Goal: Task Accomplishment & Management: Complete application form

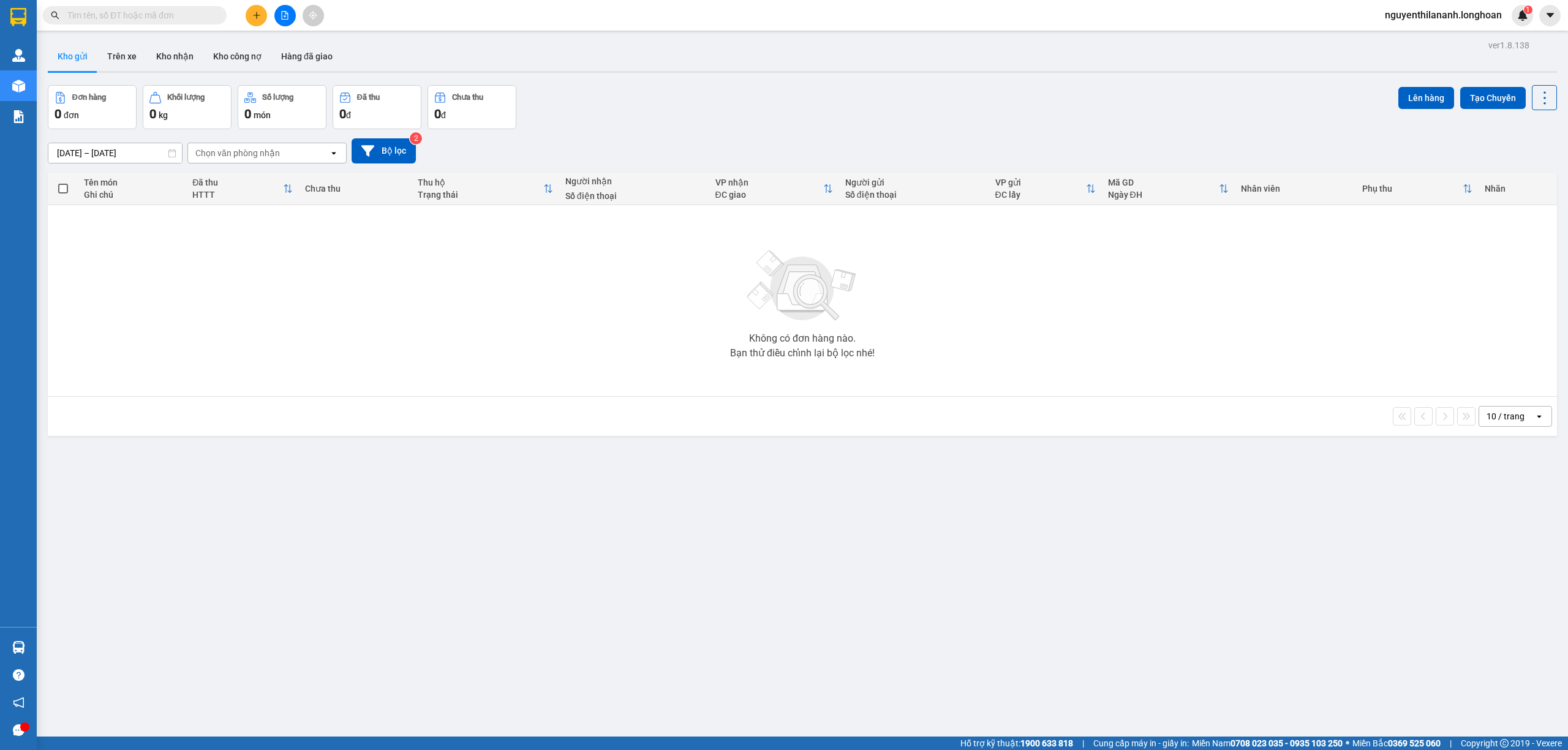
click at [157, 13] on input "text" at bounding box center [140, 15] width 145 height 13
paste input "0981655530"
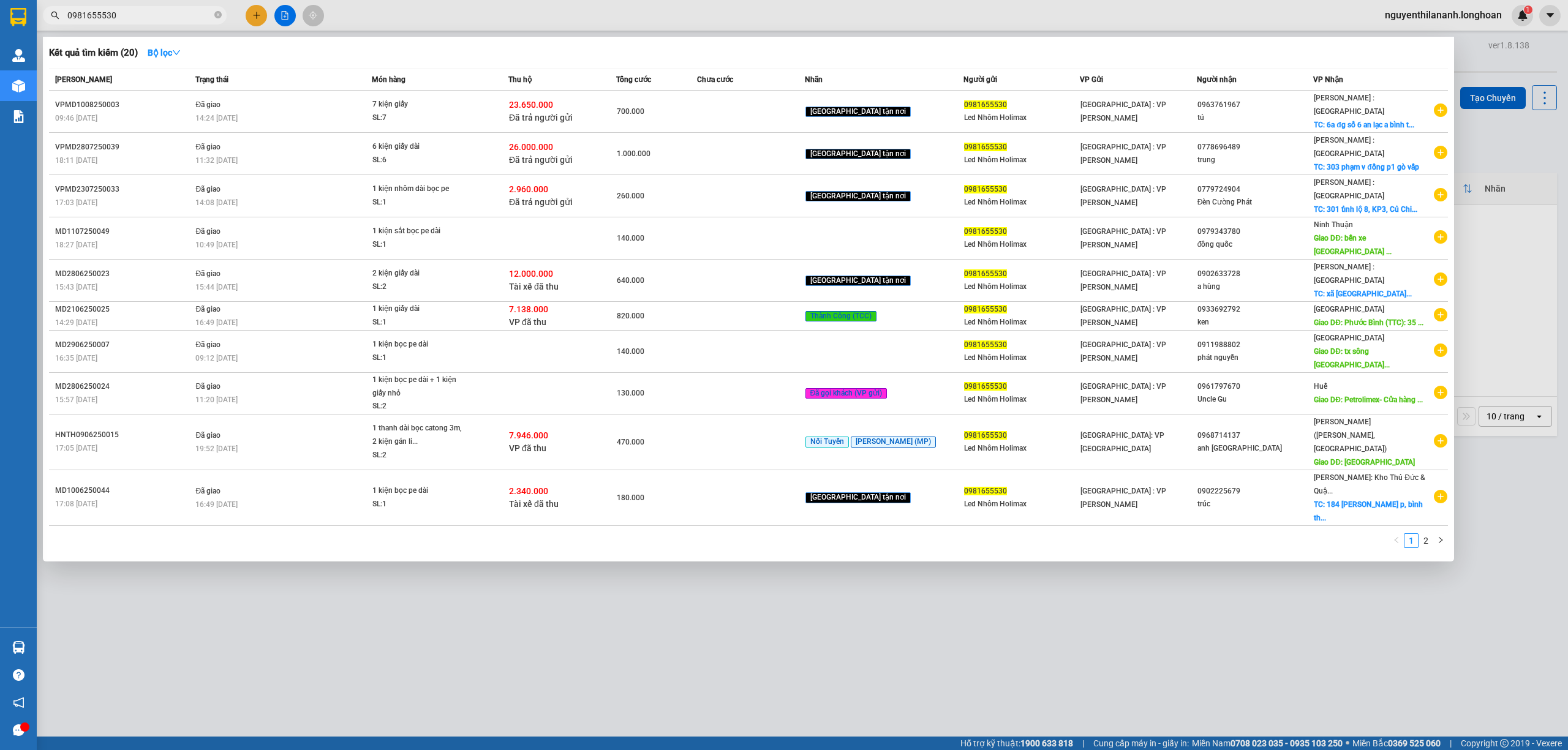
type input "0981655530"
click at [148, 15] on input "0981655530" at bounding box center [140, 15] width 145 height 13
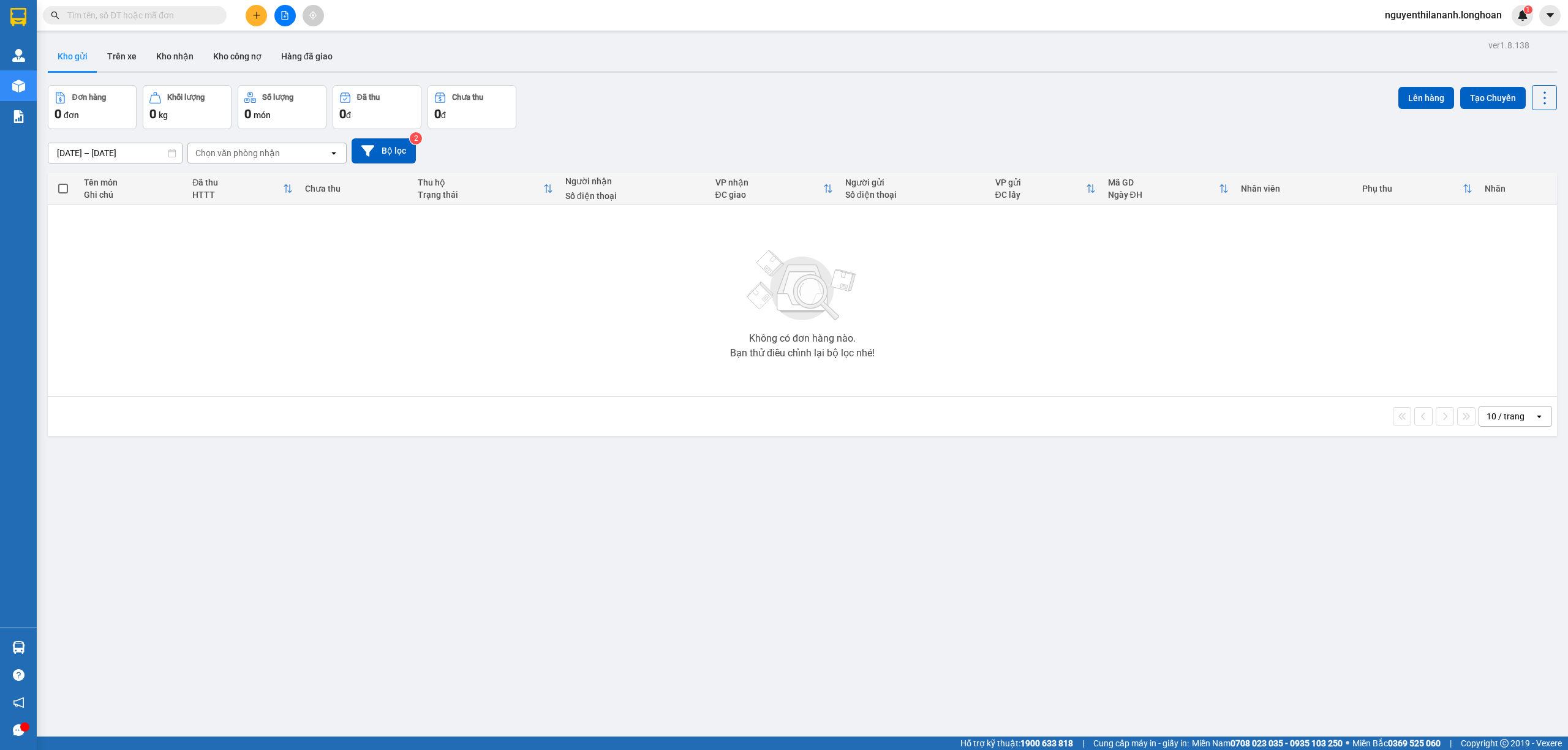
paste input "0328466768"
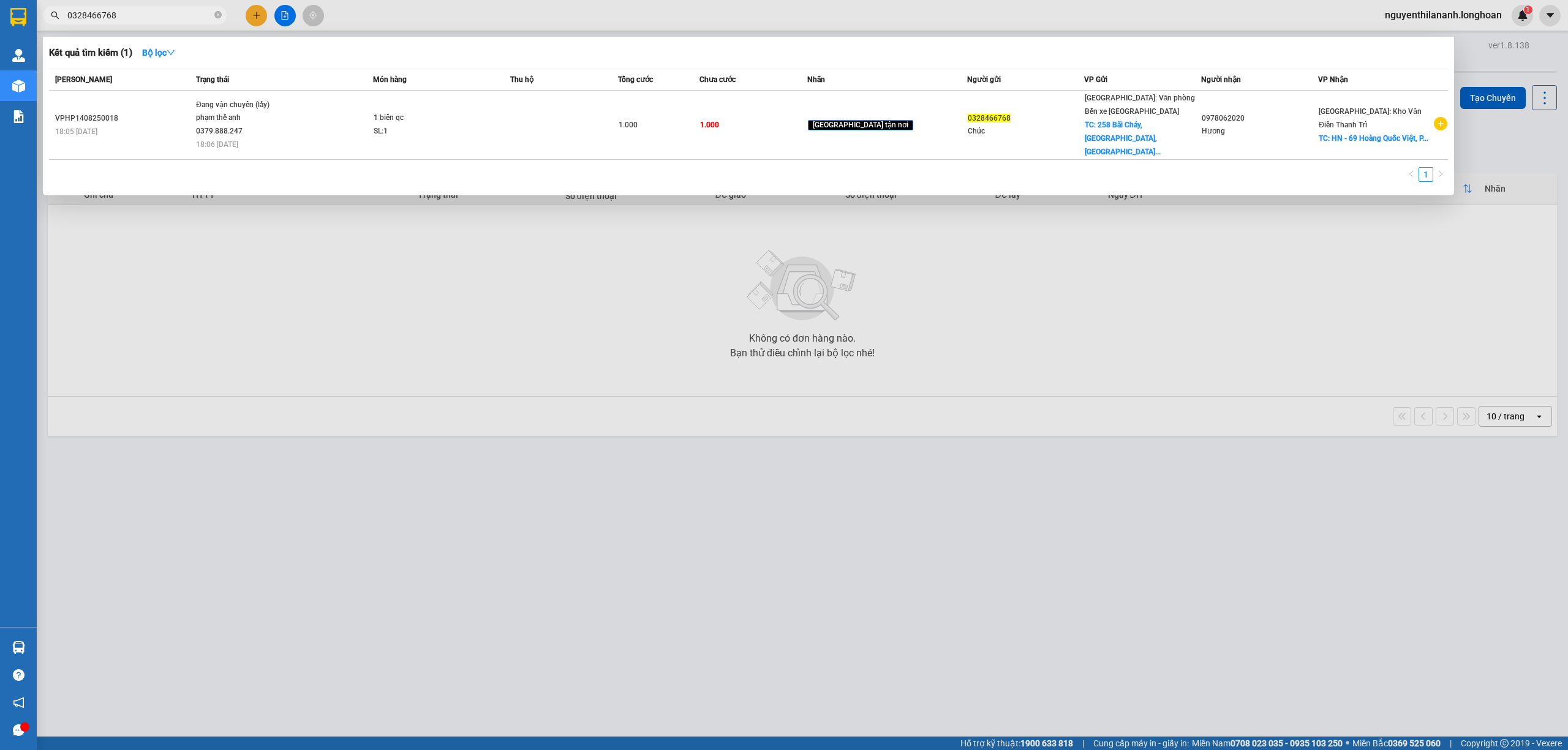
type input "0328466768"
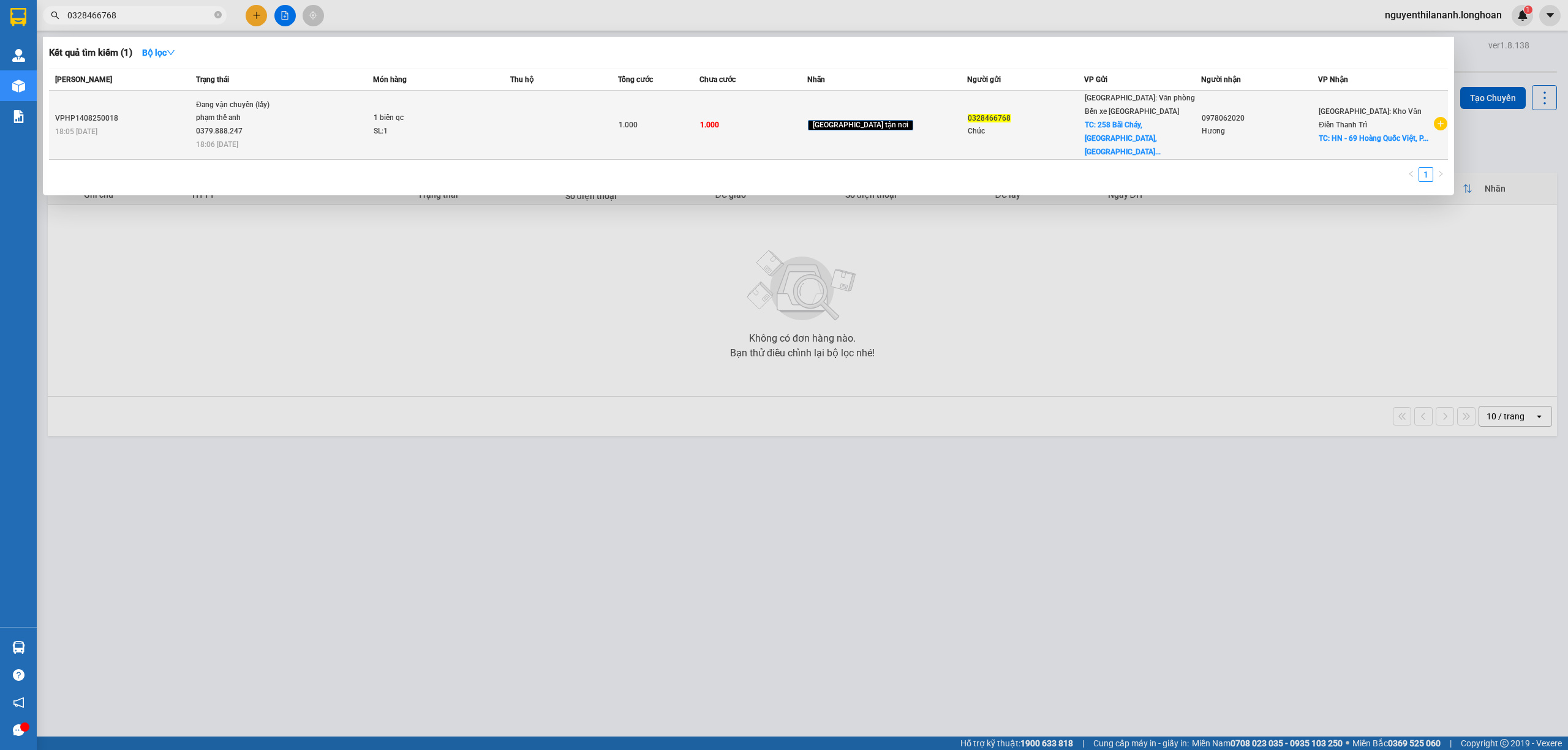
click at [172, 112] on div "VPHP1408250018" at bounding box center [123, 118] width 138 height 13
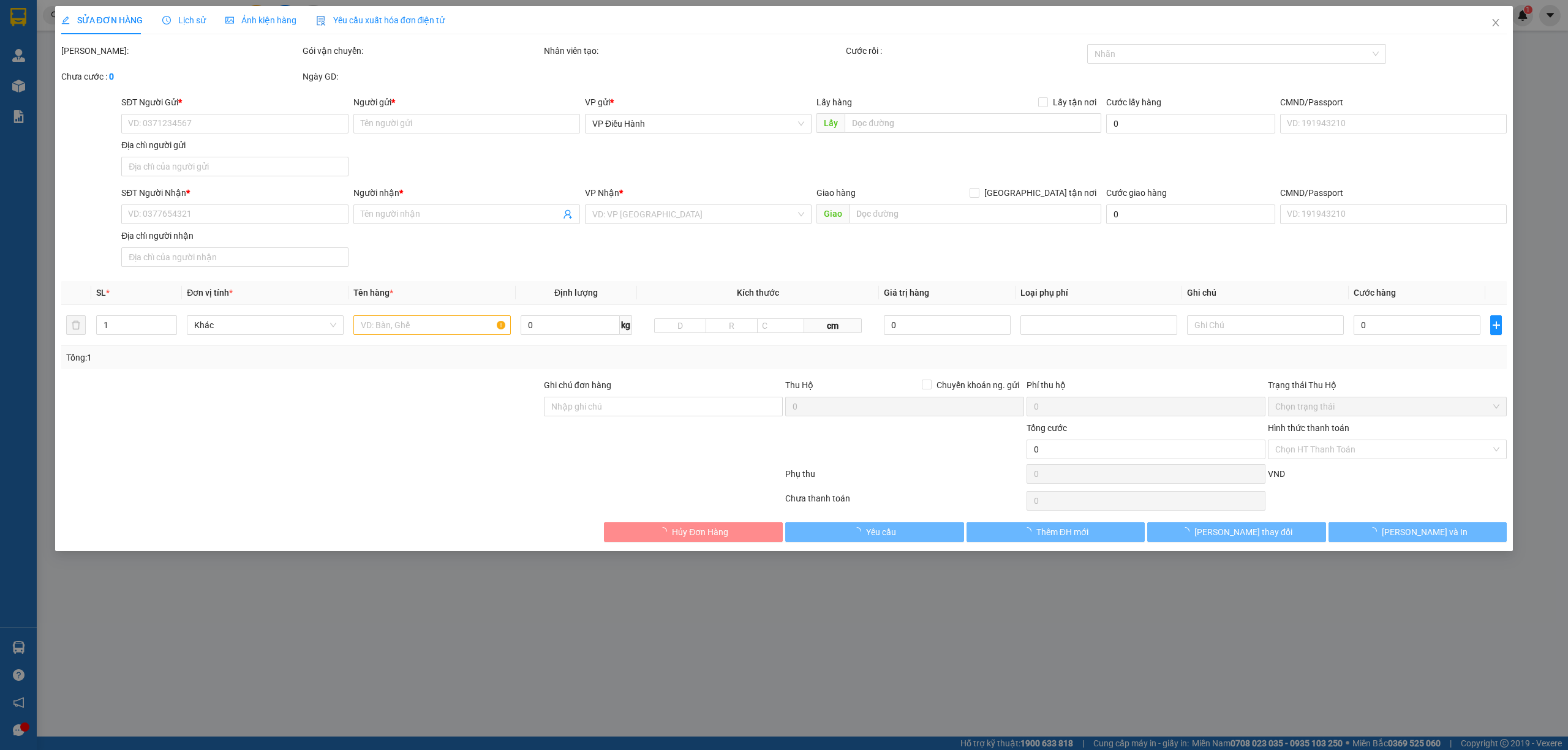
type input "0328466768"
type input "Chúc"
checkbox input "true"
type input "258 Bãi Cháy, [GEOGRAPHIC_DATA], [GEOGRAPHIC_DATA]"
type input "0978062020"
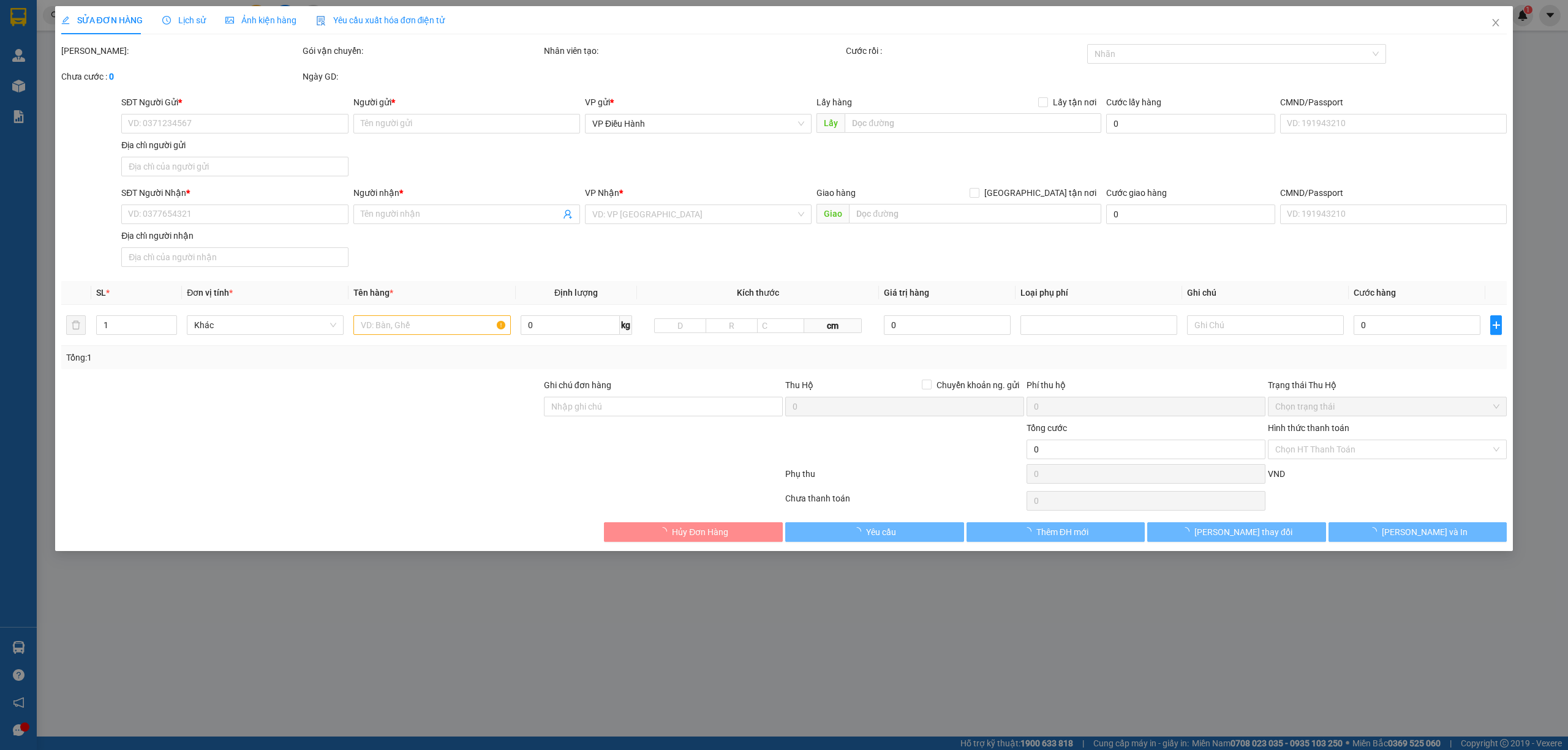
type input "Hương"
checkbox input "true"
type input "HN - 69 Hoàng Quốc Việt, P. [GEOGRAPHIC_DATA], [GEOGRAPHIC_DATA]. [GEOGRAPHIC_D…"
type input "1.000"
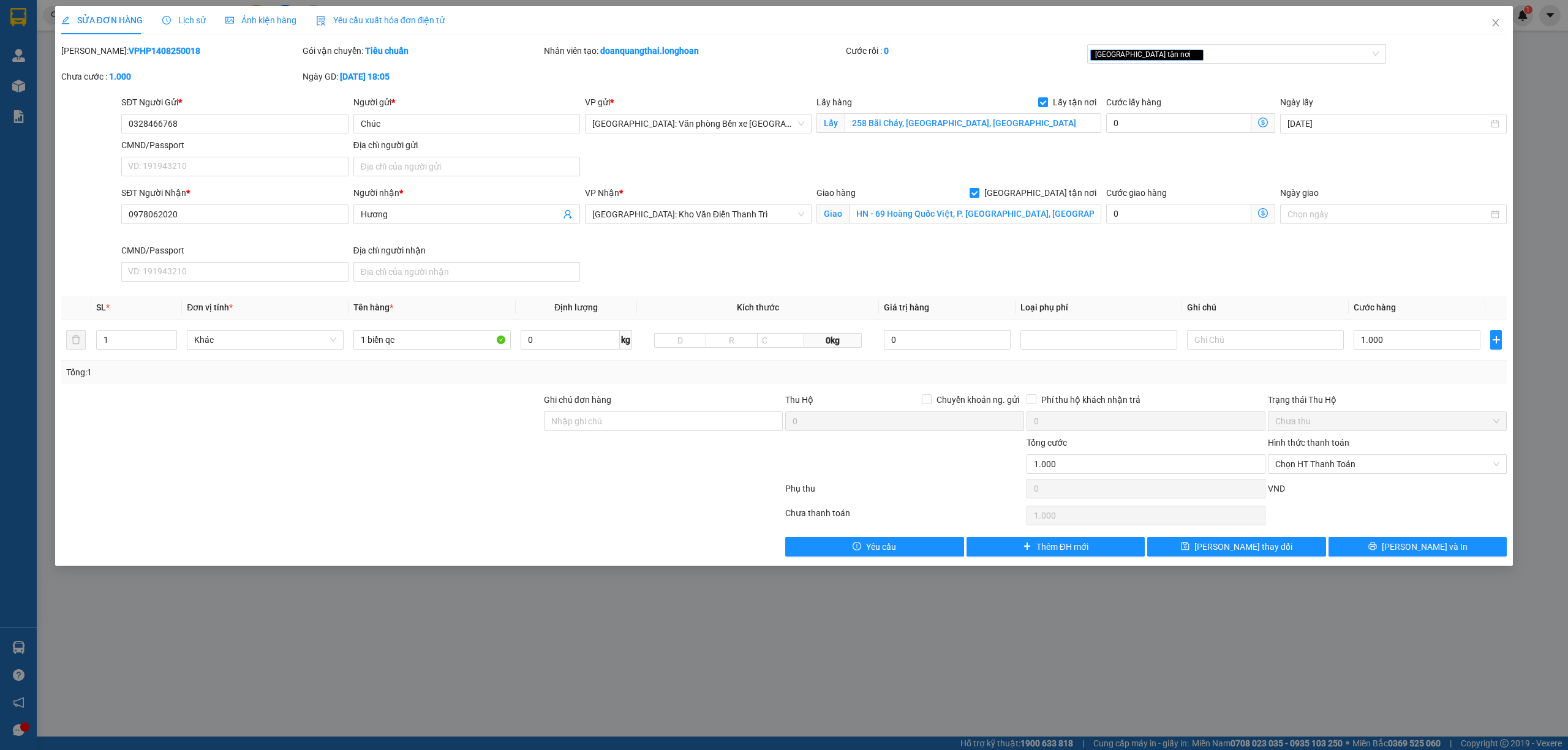
click at [182, 23] on span "Lịch sử" at bounding box center [184, 20] width 44 height 10
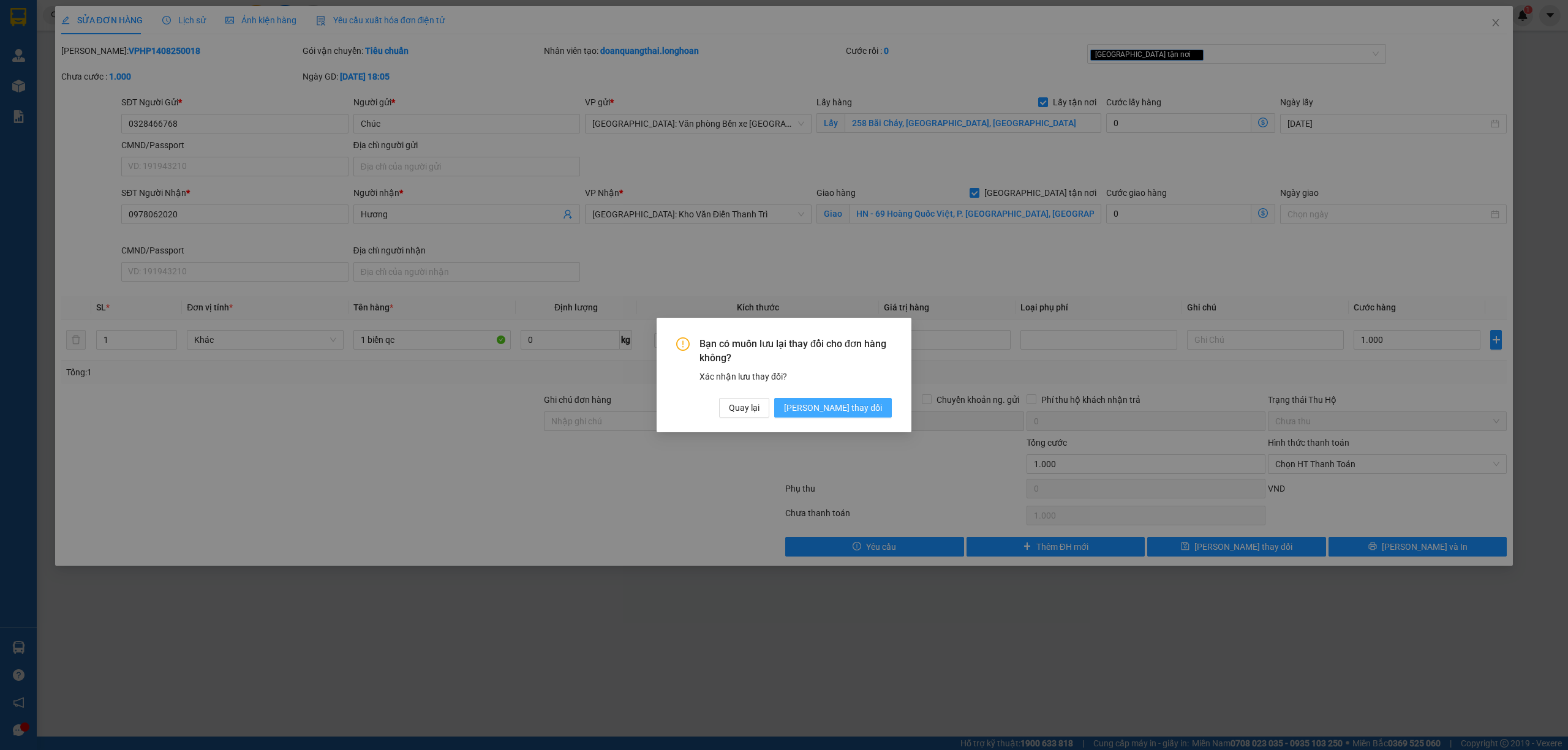
click at [843, 407] on span "[PERSON_NAME] thay đổi" at bounding box center [833, 407] width 98 height 13
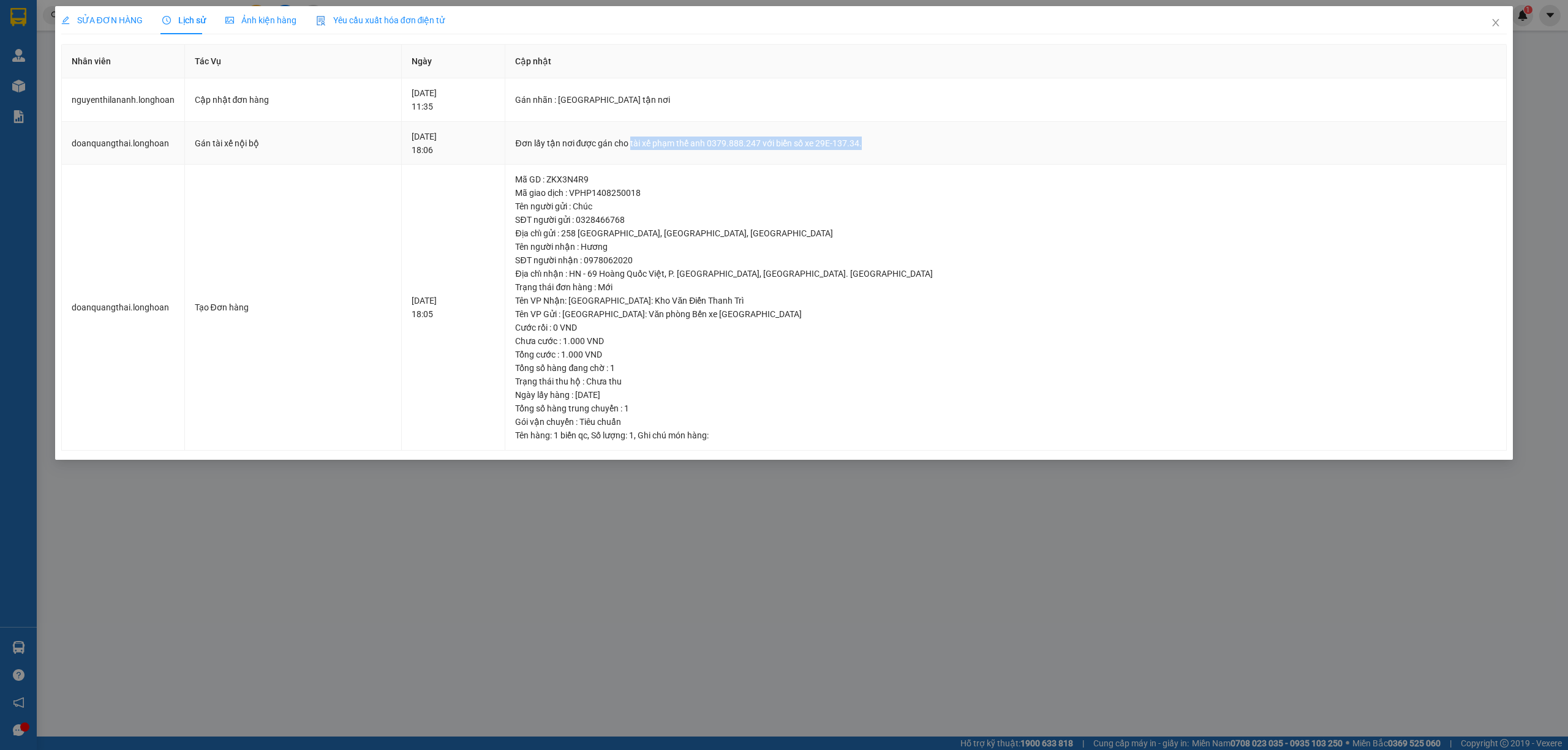
drag, startPoint x: 710, startPoint y: 146, endPoint x: 949, endPoint y: 149, distance: 239.0
click at [949, 147] on div "Đơn lấy tận nơi được gán cho tài xế phạm thế anh 0379.888.247 với biển số xe 29…" at bounding box center [1005, 143] width 981 height 13
copy div "tài xế phạm thế anh 0379.888.247 với biển số xe 29E-137.34."
click at [1493, 25] on icon "close" at bounding box center [1496, 23] width 10 height 10
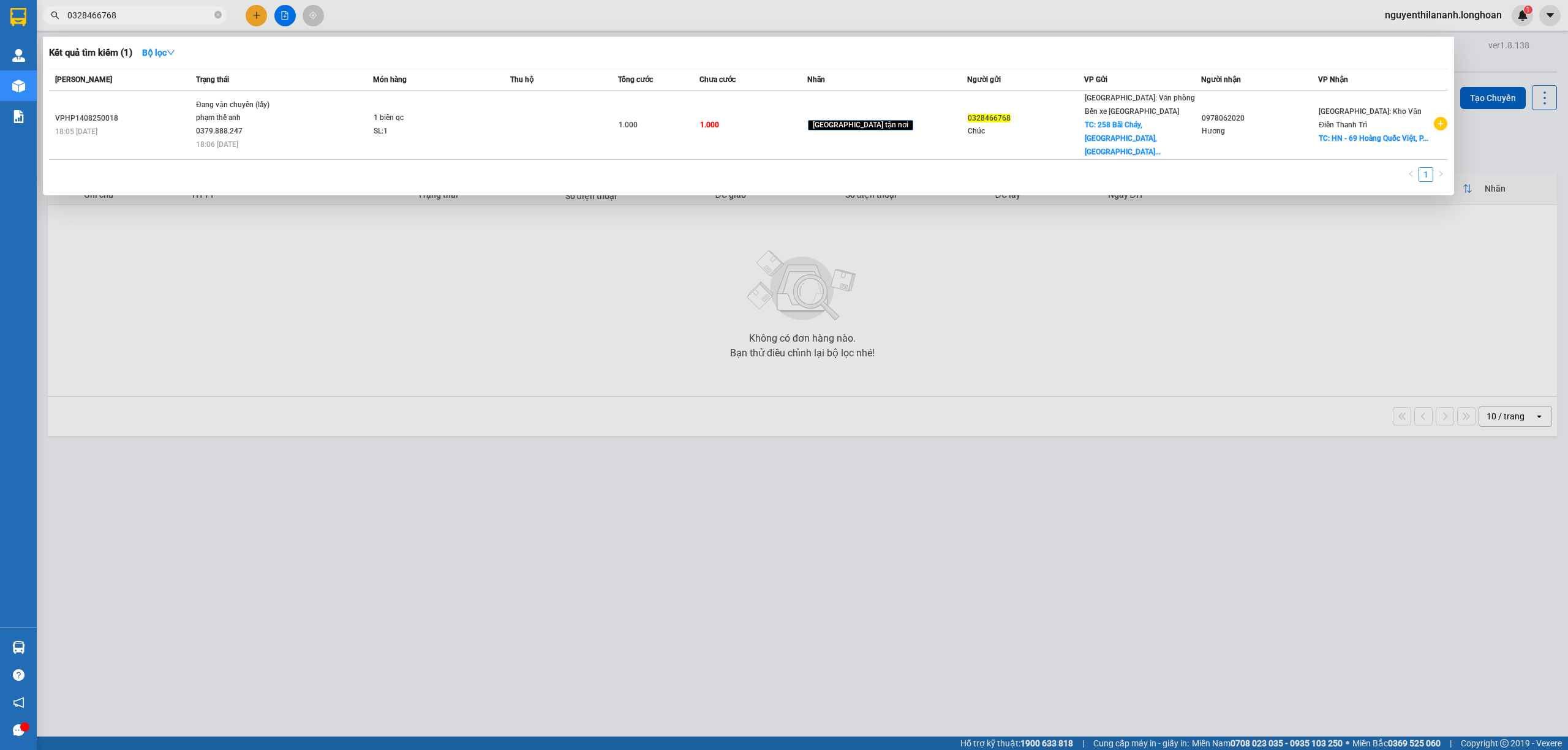
click at [184, 15] on input "0328466768" at bounding box center [140, 15] width 145 height 13
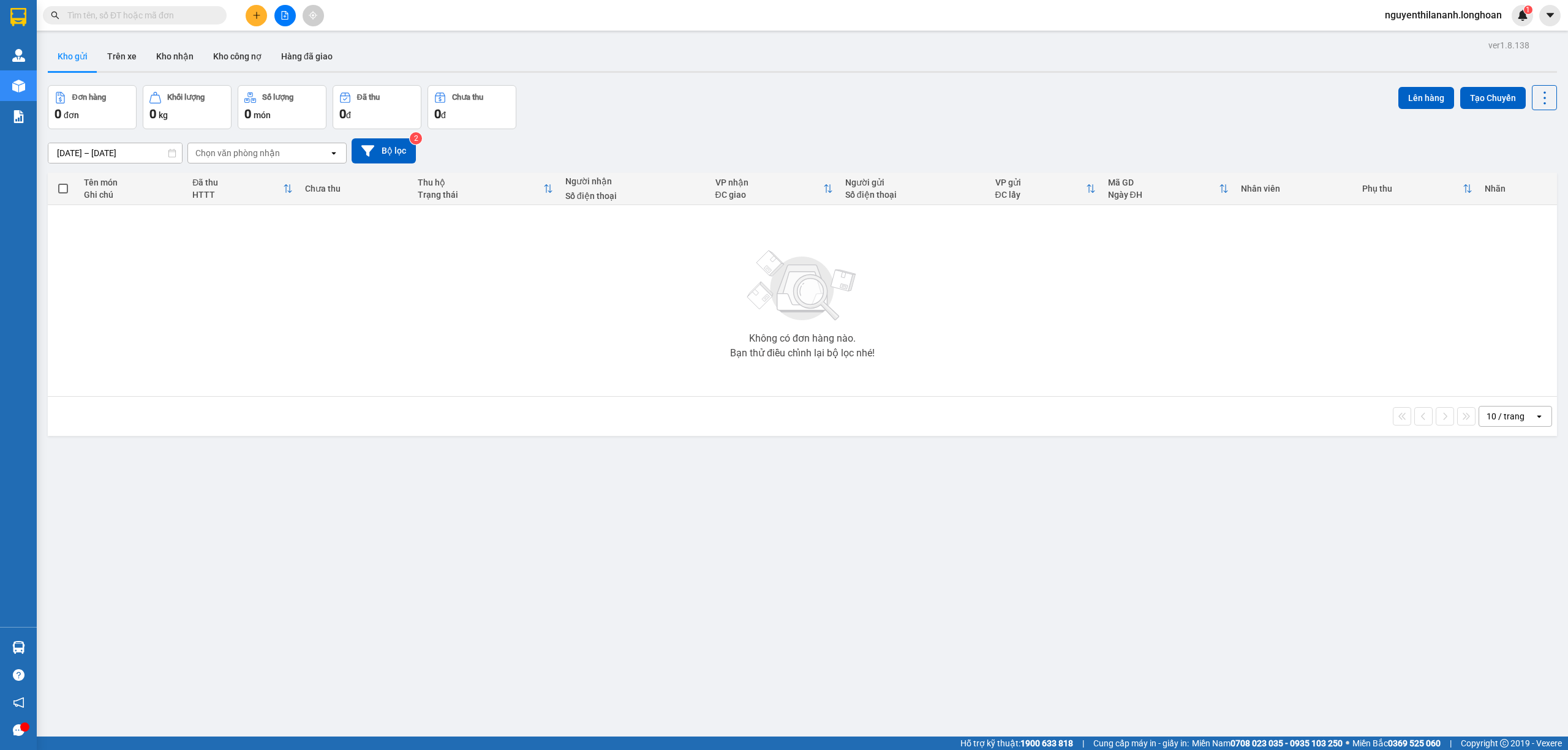
paste input "0973450876"
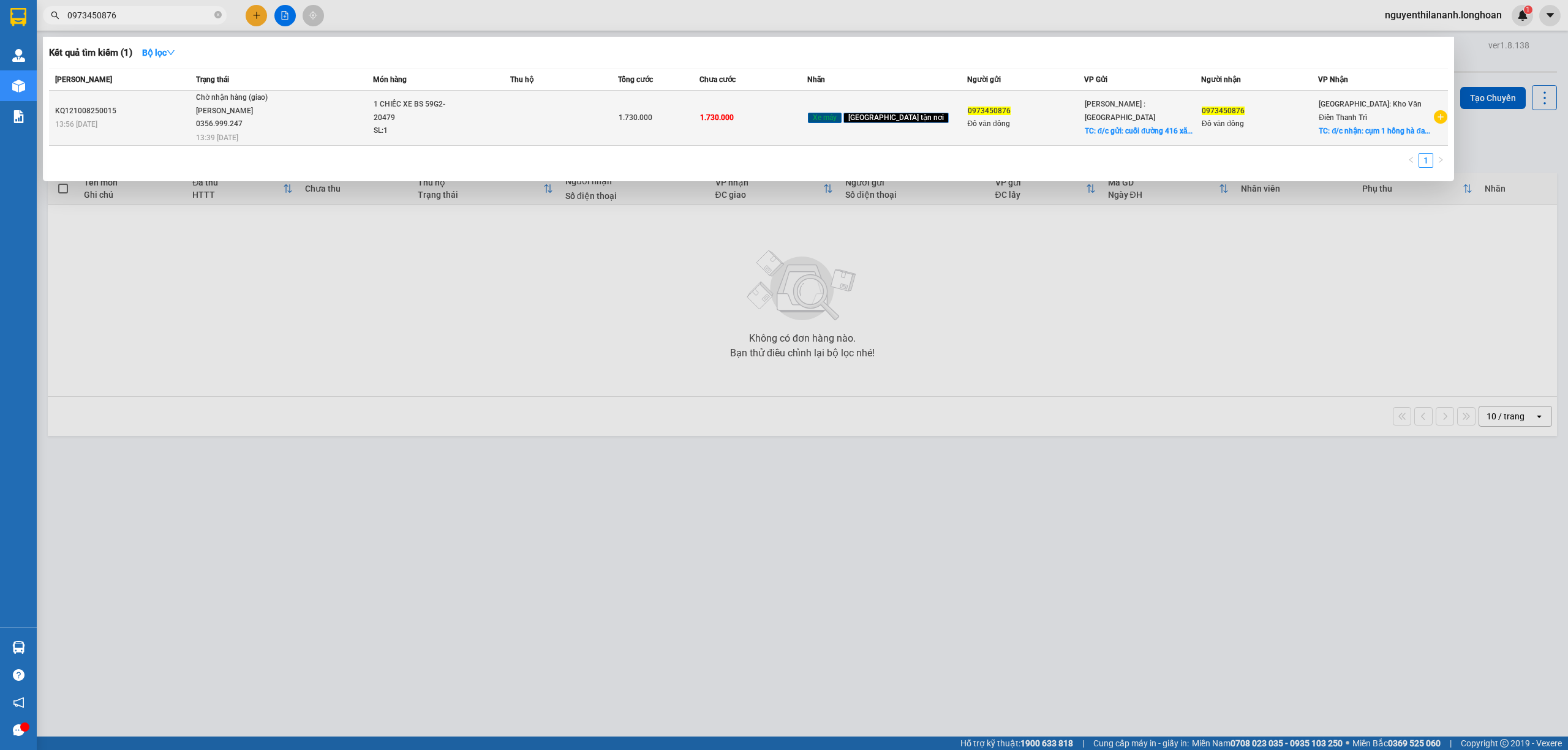
type input "0973450876"
click at [147, 116] on div "KQ121008250015" at bounding box center [123, 111] width 138 height 13
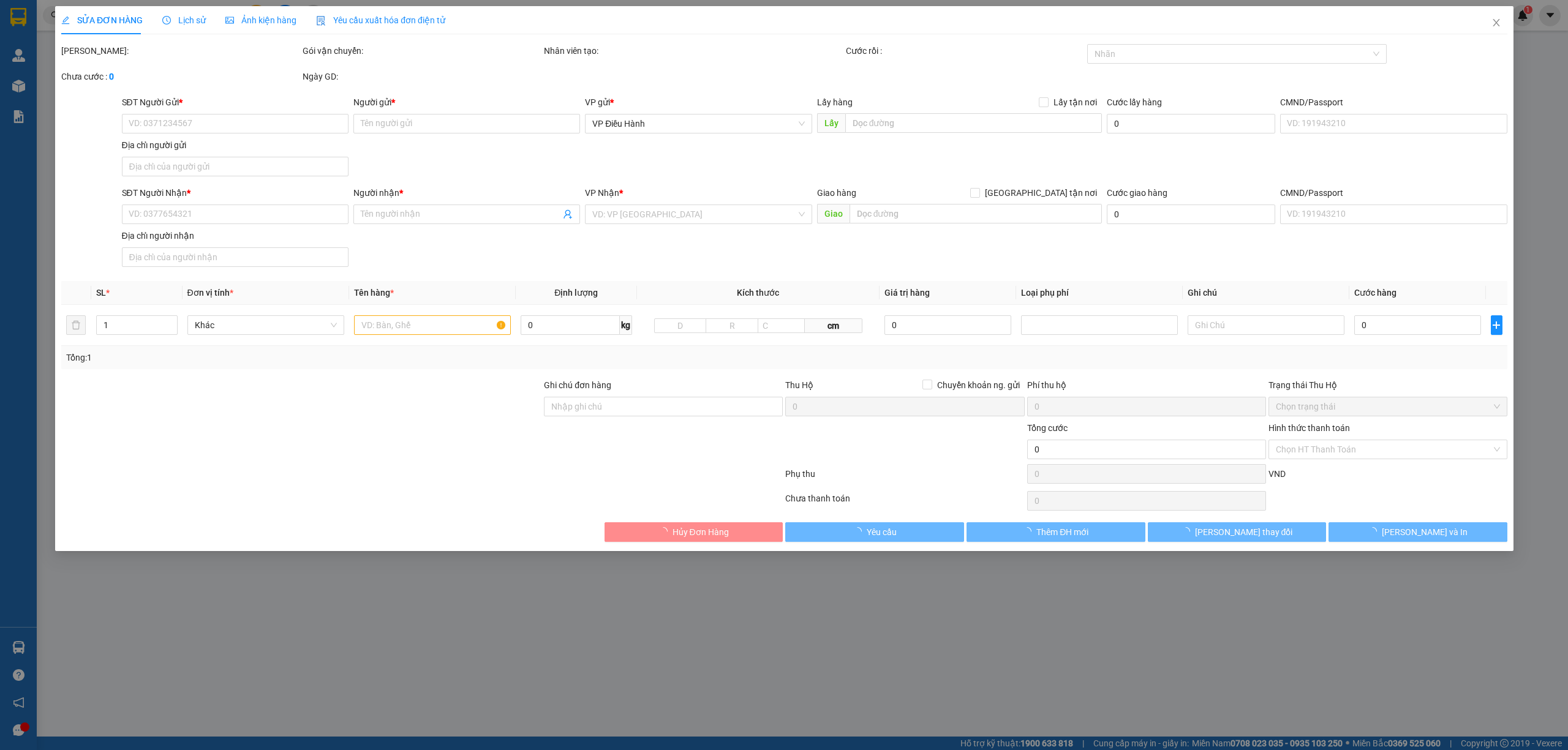
type input "0973450876"
type input "Đô văn đông"
checkbox input "true"
type input "đ/c gửi: cuối đường 416 xã [GEOGRAPHIC_DATA], [GEOGRAPHIC_DATA]"
type input "0973450876"
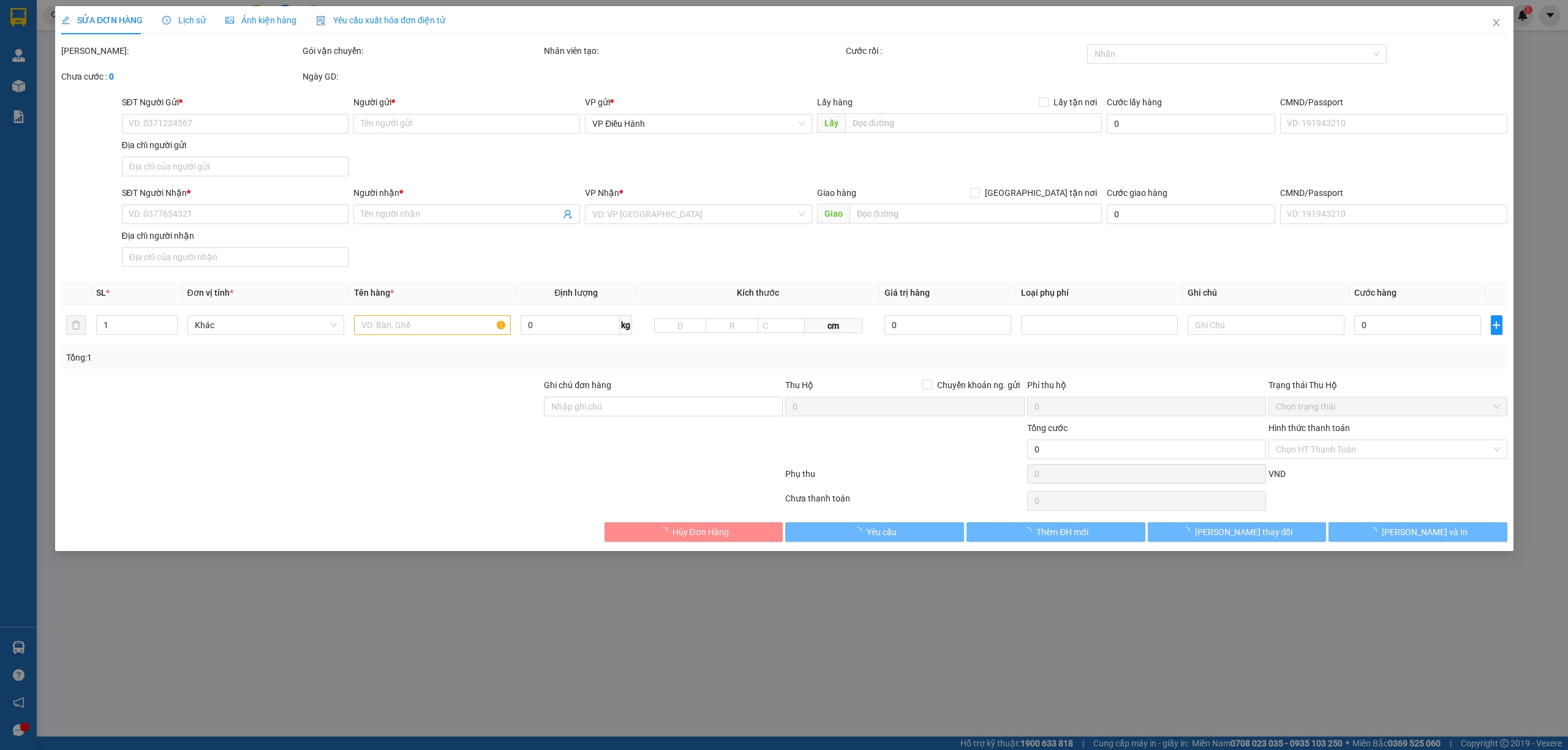
type input "Đô văn đông"
checkbox input "true"
type input "đ/c nhận: cụm 1 hồng hà đan phượng [GEOGRAPHIC_DATA]"
type input "CÓ CHÌA KHOÁ QUẤN TAY LÁI - KHÔNG CAVET"
type input "1.730.000"
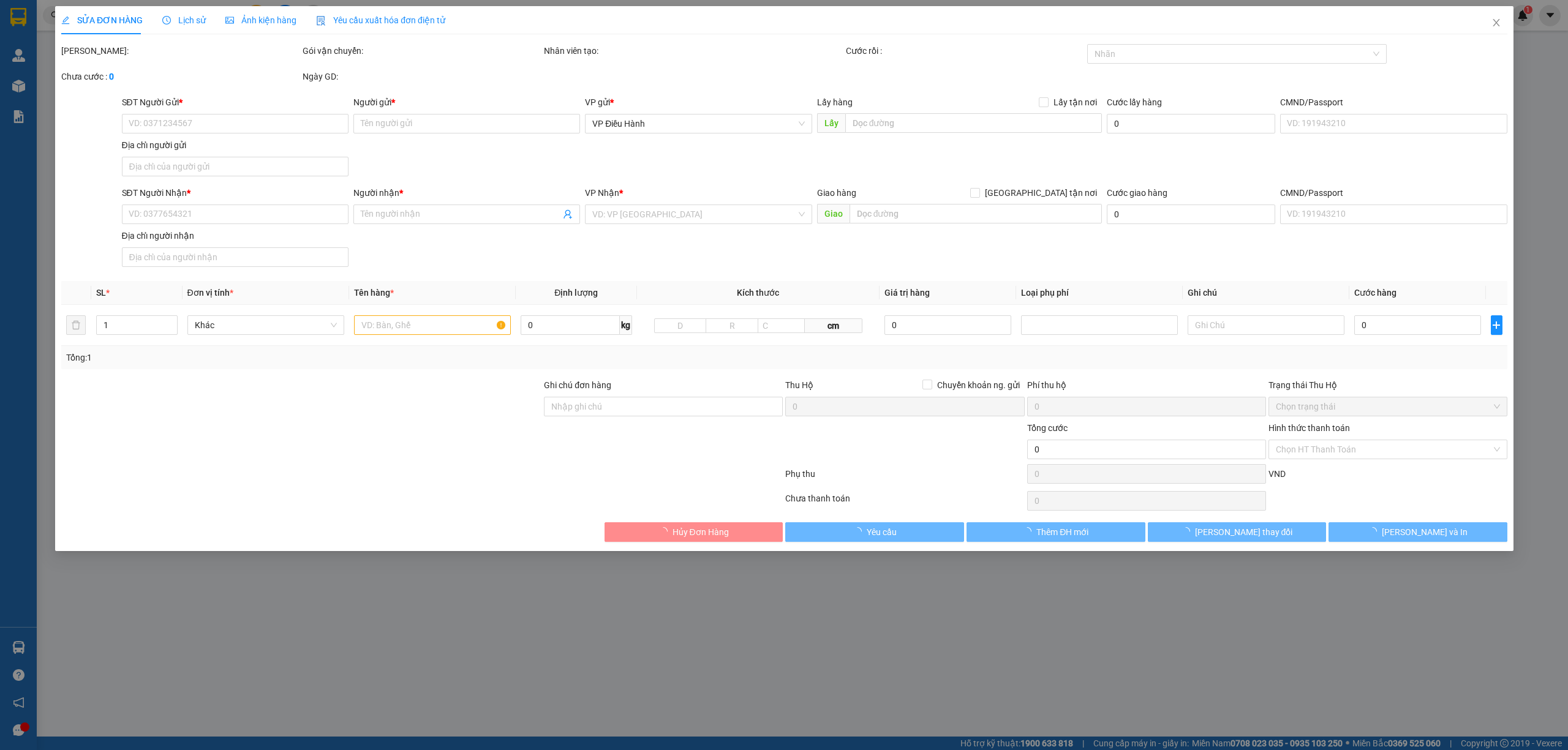
type input "1.730.000"
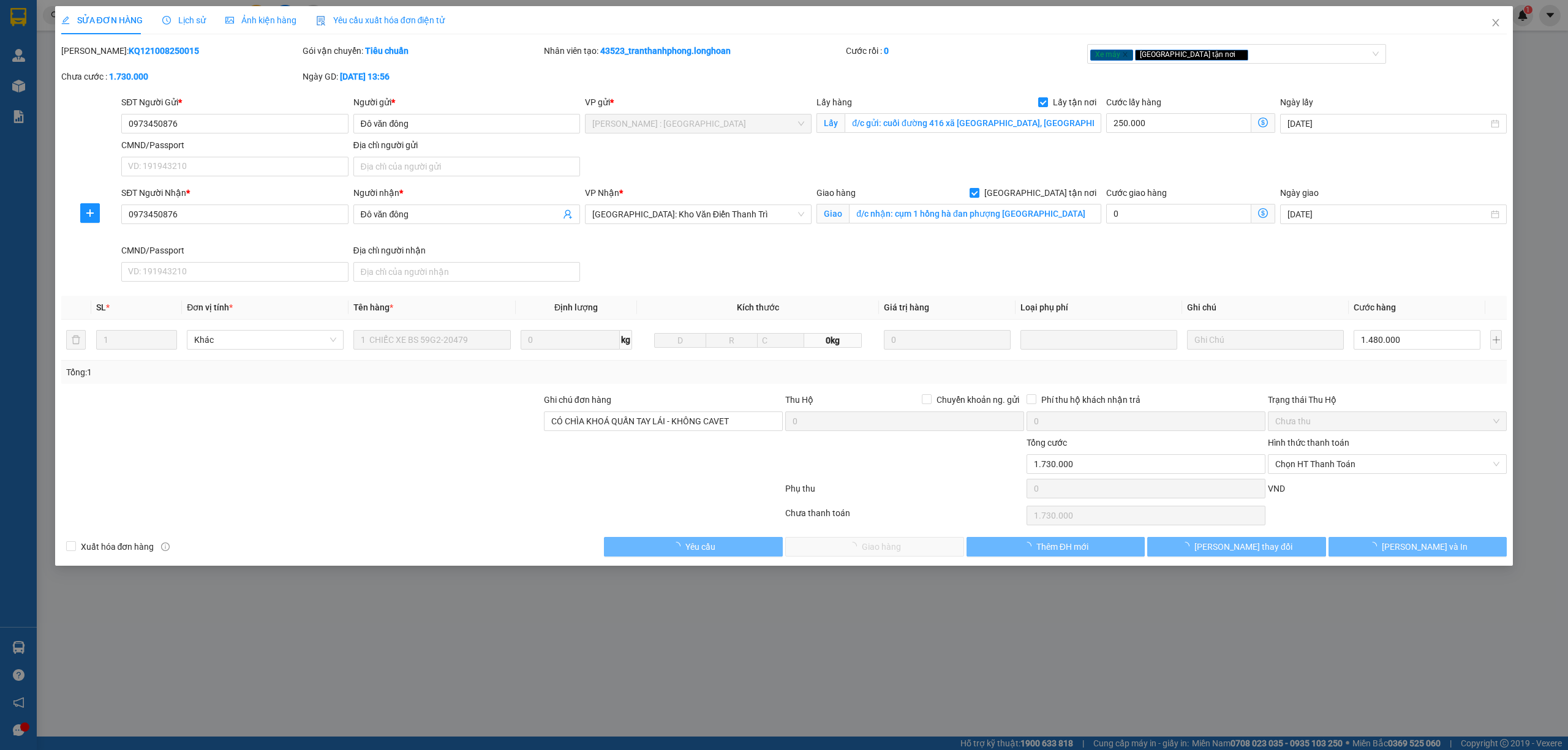
click at [197, 23] on span "Lịch sử" at bounding box center [184, 20] width 44 height 10
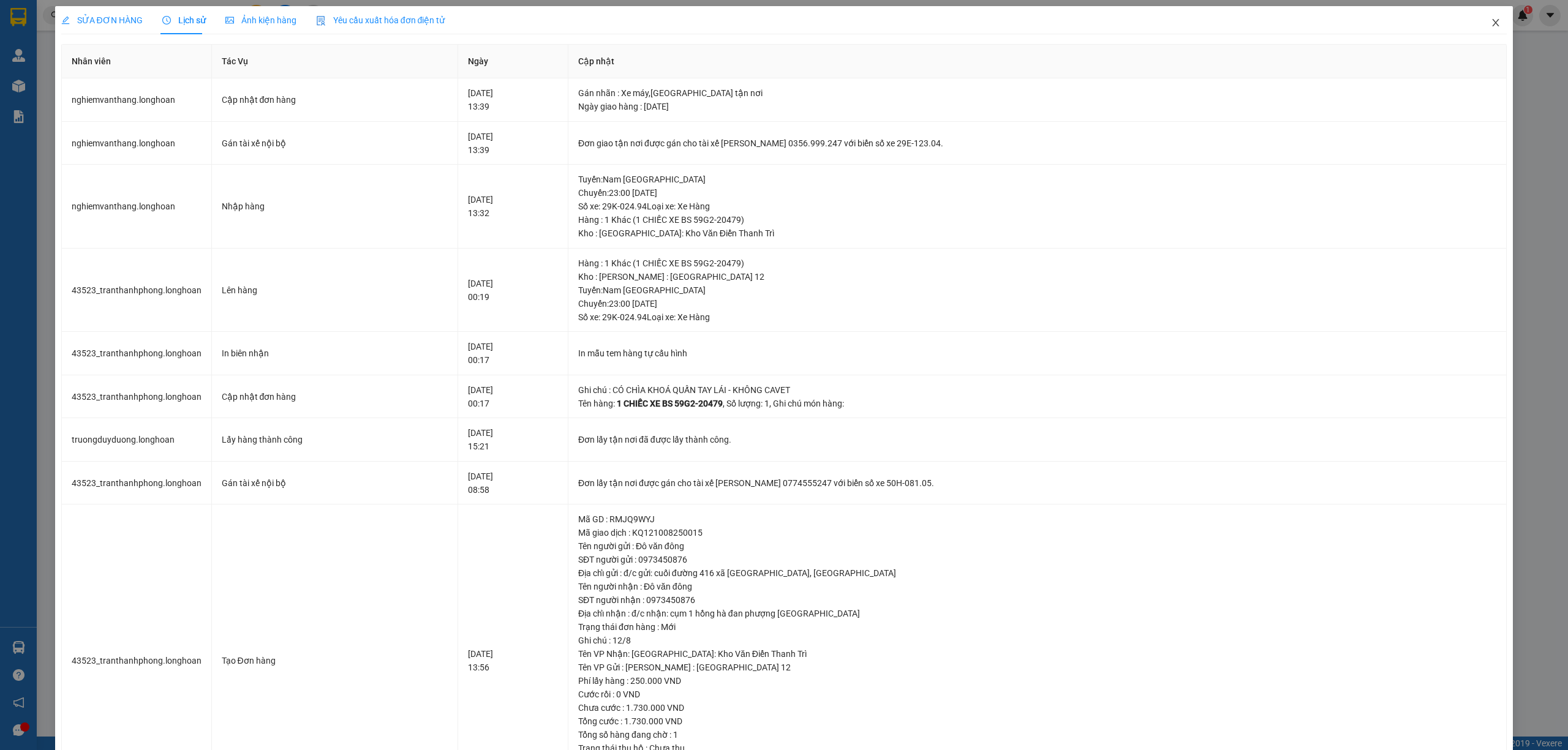
click at [1493, 25] on icon "close" at bounding box center [1496, 23] width 7 height 7
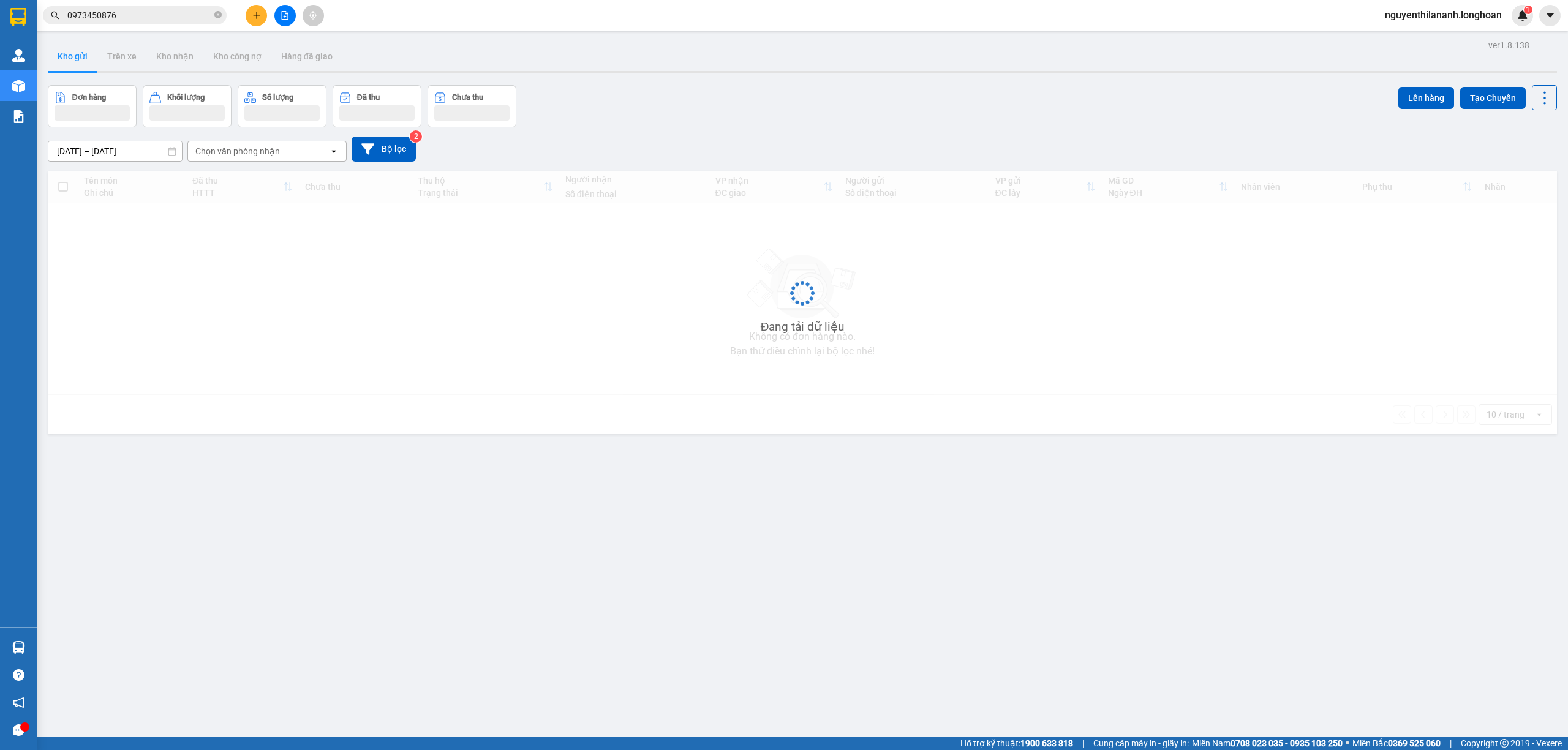
click at [156, 10] on input "0973450876" at bounding box center [140, 15] width 145 height 13
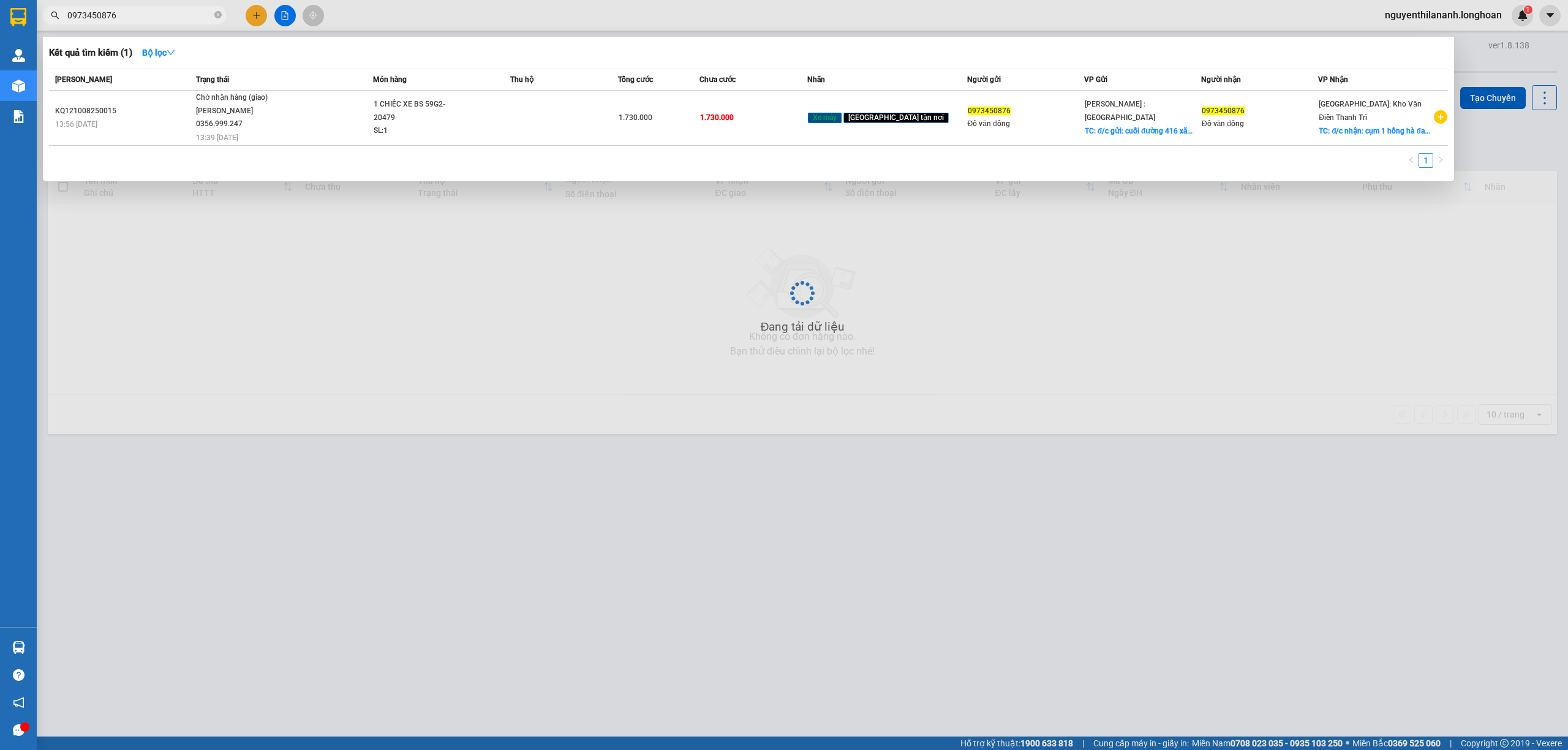
click at [156, 10] on input "0973450876" at bounding box center [140, 15] width 145 height 13
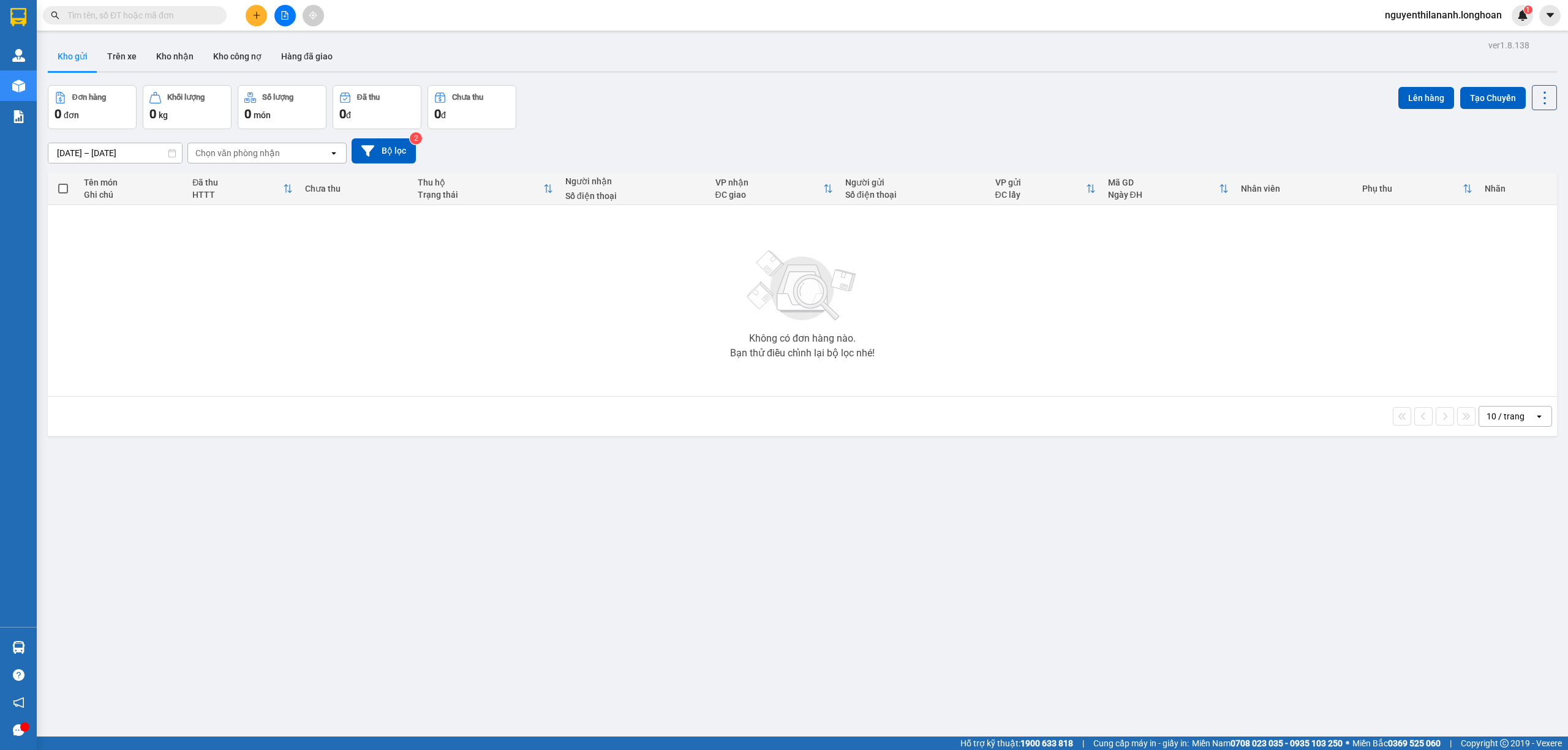
paste input "0981655530"
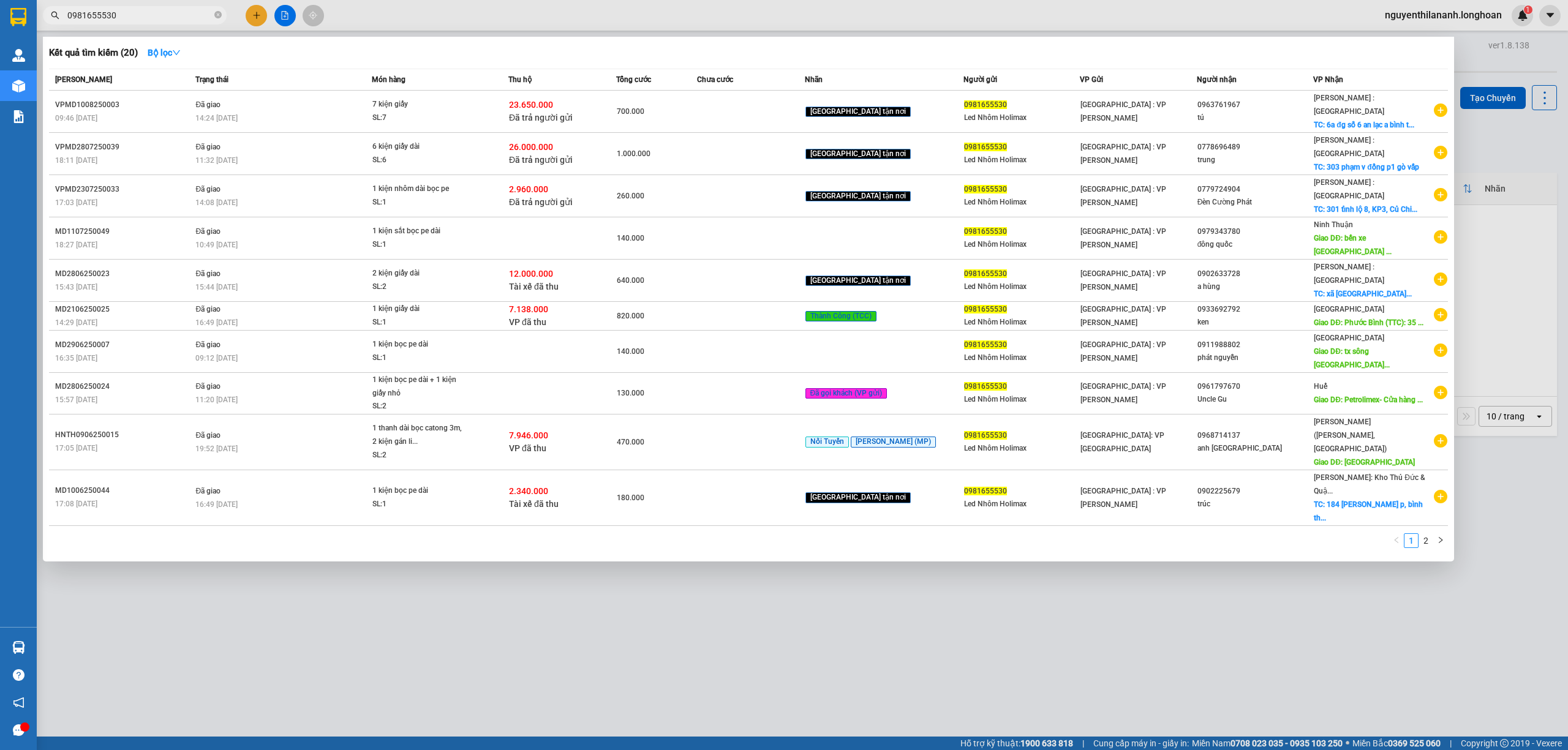
type input "0981655530"
click at [135, 17] on input "0981655530" at bounding box center [140, 15] width 145 height 13
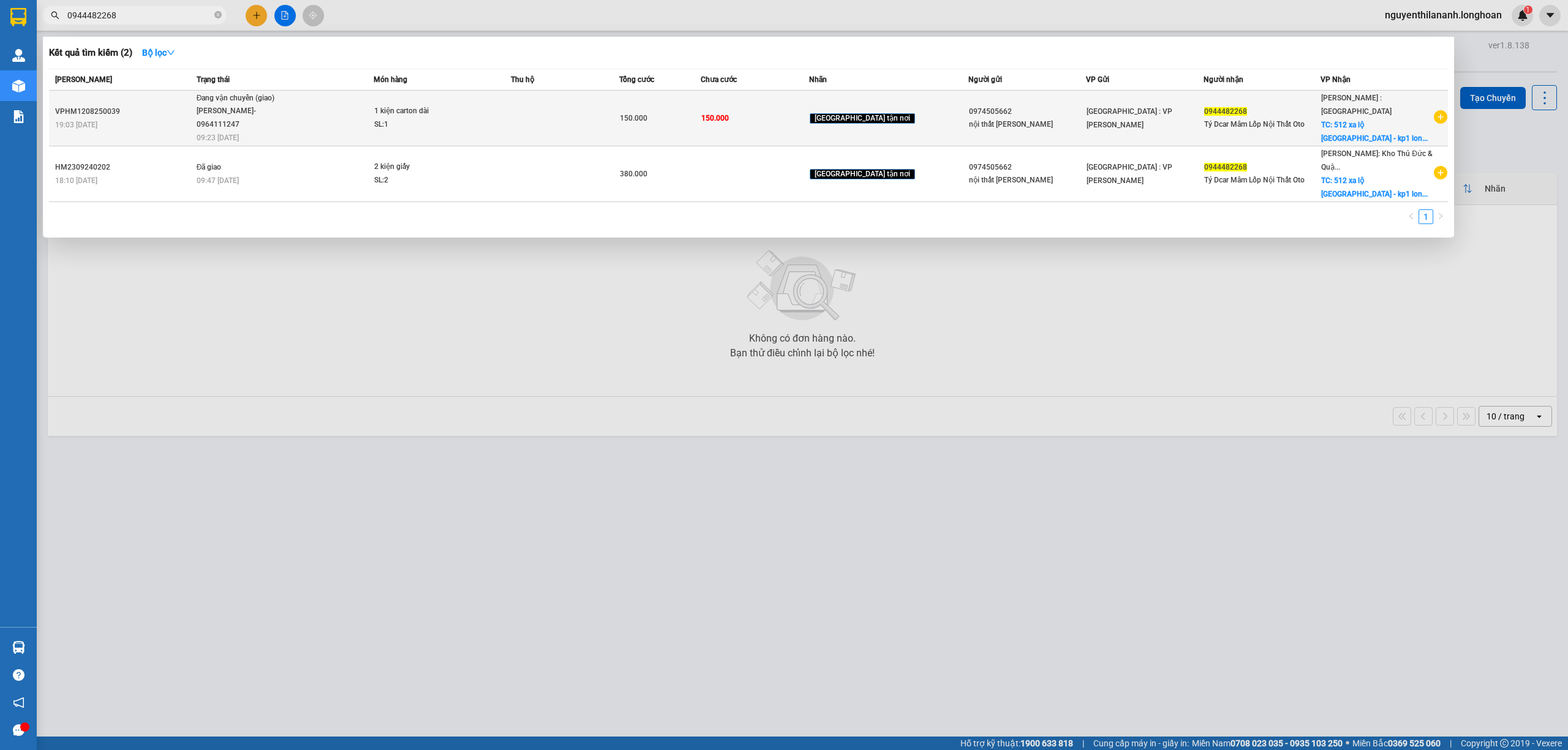
type input "0944482268"
click at [163, 113] on div "VPHM1208250039" at bounding box center [123, 111] width 138 height 13
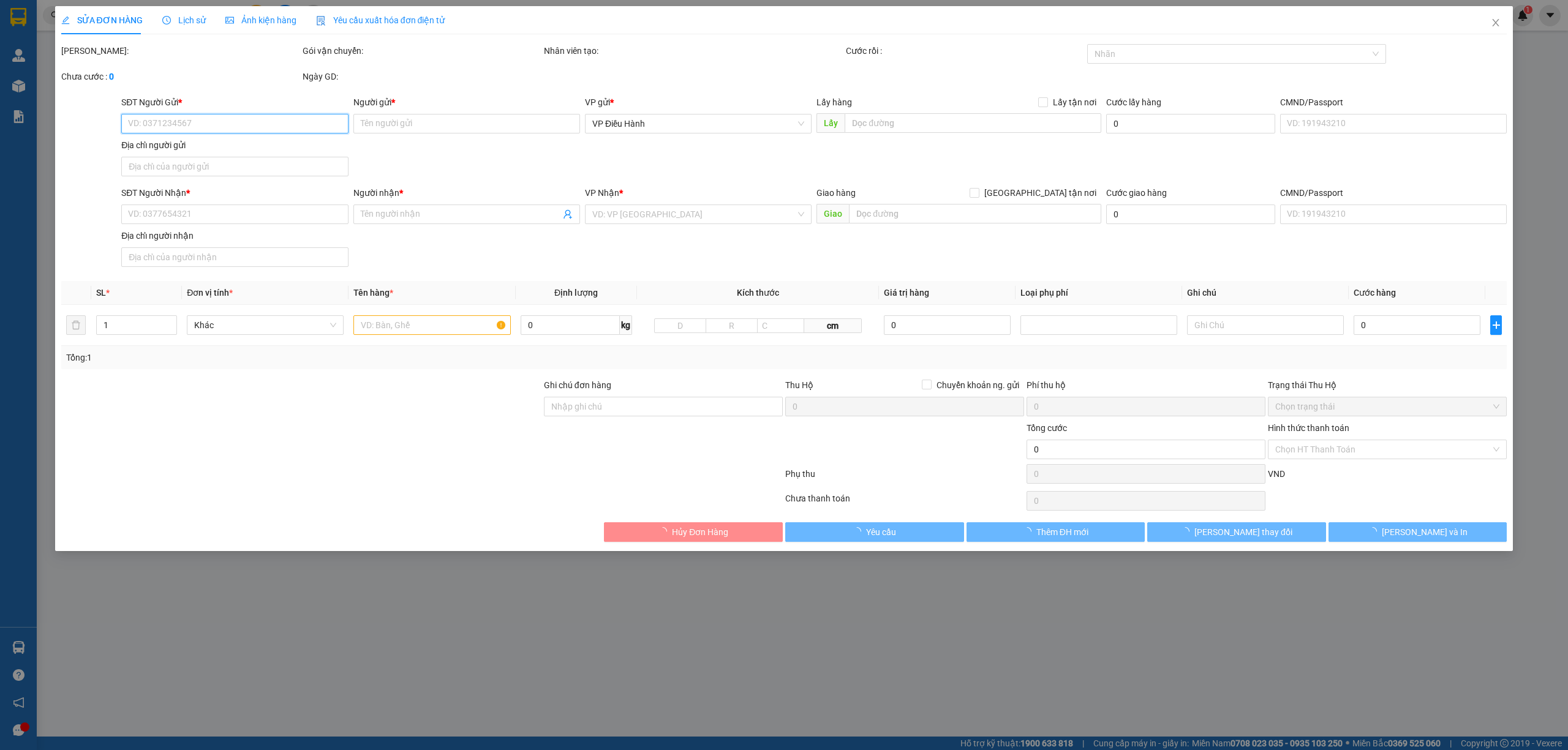
type input "0974505662"
type input "nội thất [PERSON_NAME]"
type input "0944482268"
type input "Tý Dcar Mâm Lốp Nội Thất Oto"
checkbox input "true"
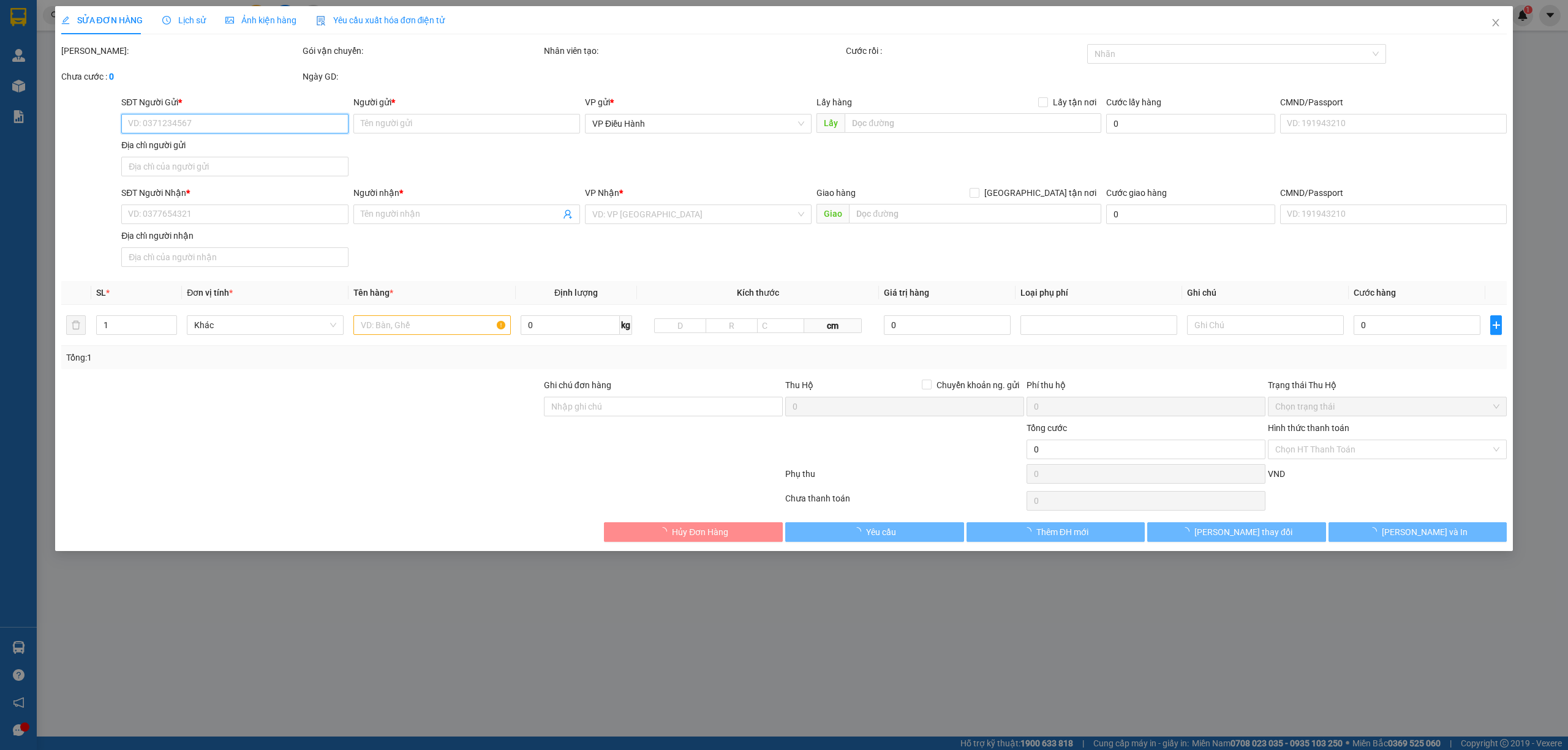
type input "512 xa lộ [GEOGRAPHIC_DATA] - kp1 long [GEOGRAPHIC_DATA]"
type input "nhận nguyên kiện,giao nguyên kiện,bể vỡ k đền"
type input "150.000"
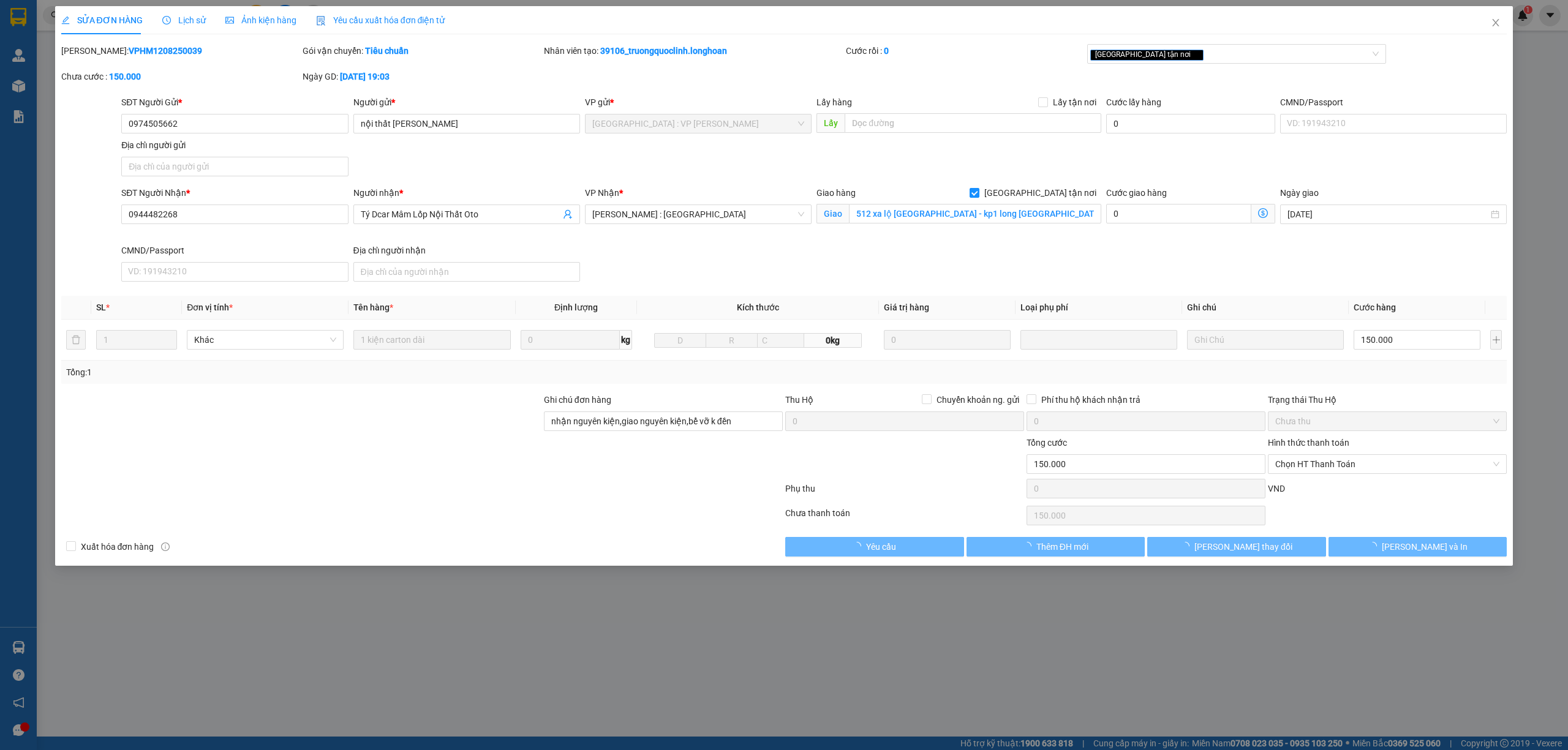
click at [190, 13] on div "Lịch sử" at bounding box center [184, 20] width 44 height 13
